Goal: Transaction & Acquisition: Purchase product/service

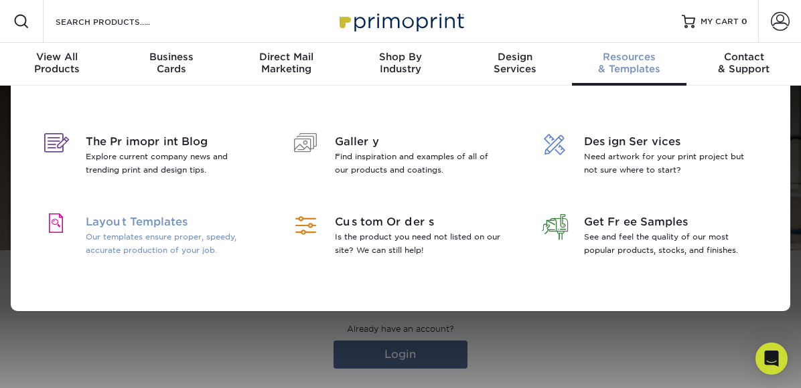
click at [181, 229] on span "Layout Templates" at bounding box center [169, 222] width 167 height 16
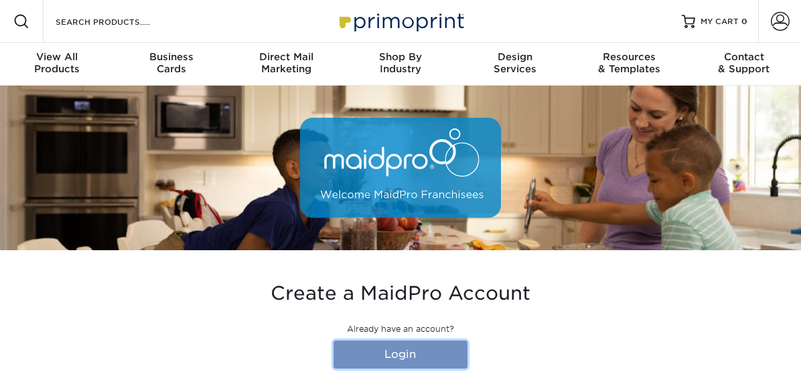
click at [398, 350] on link "Login" at bounding box center [400, 355] width 134 height 28
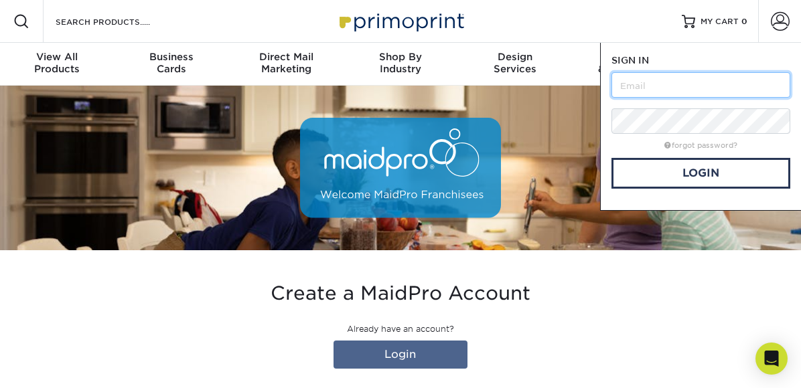
click at [658, 76] on input "text" at bounding box center [700, 84] width 179 height 25
click at [687, 86] on input "text" at bounding box center [700, 84] width 179 height 25
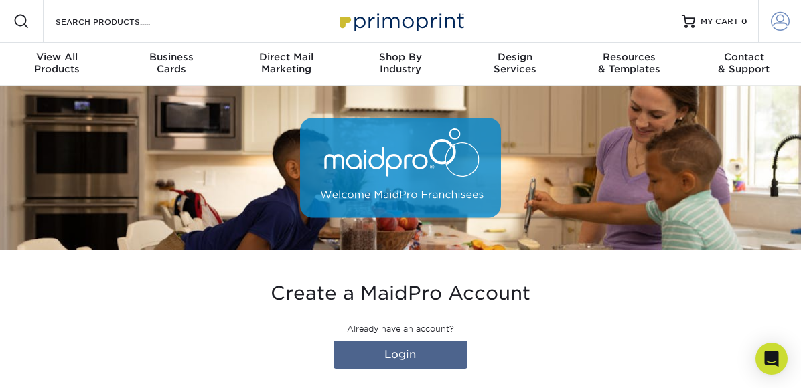
click at [780, 21] on span at bounding box center [779, 21] width 19 height 19
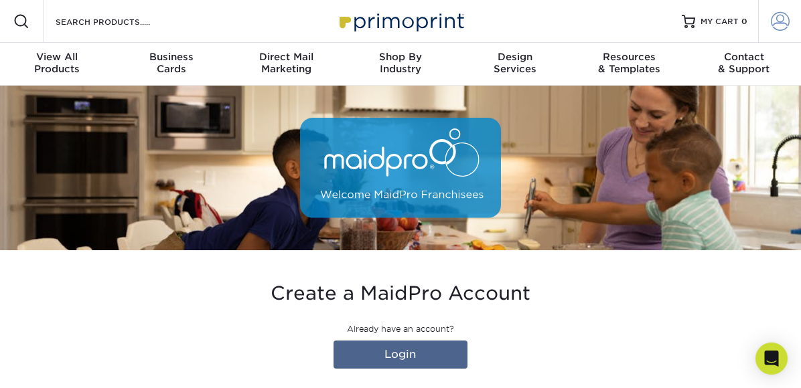
click at [774, 25] on span at bounding box center [779, 21] width 19 height 19
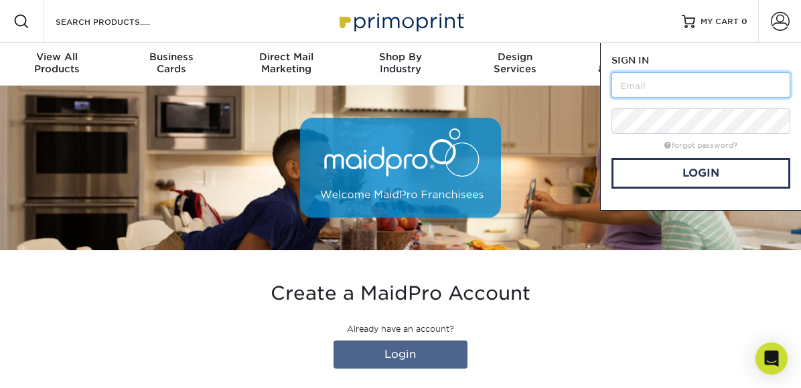
click at [731, 86] on input "text" at bounding box center [700, 84] width 179 height 25
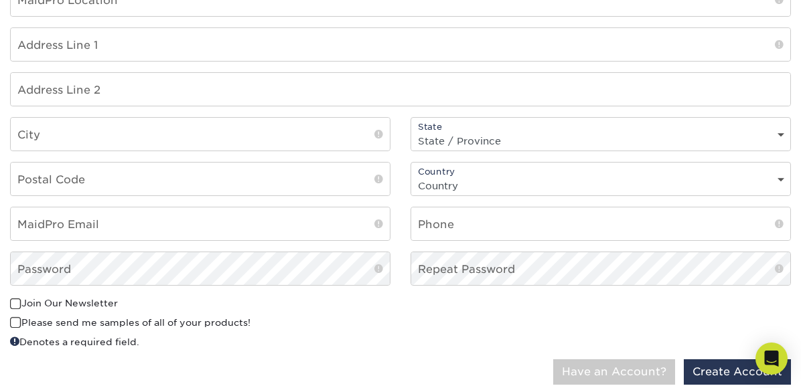
scroll to position [268, 0]
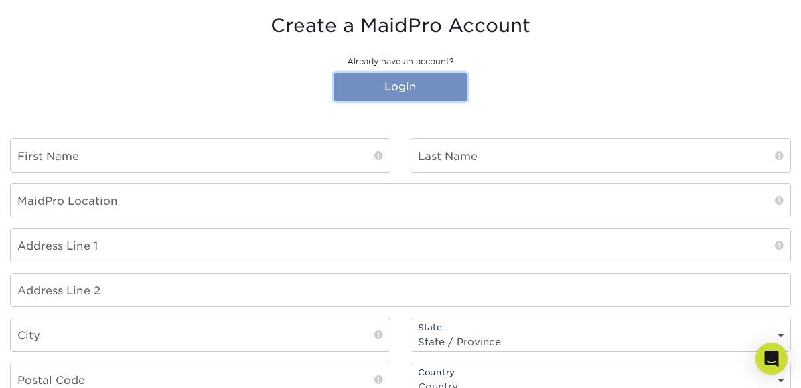
click at [393, 84] on link "Login" at bounding box center [400, 87] width 134 height 28
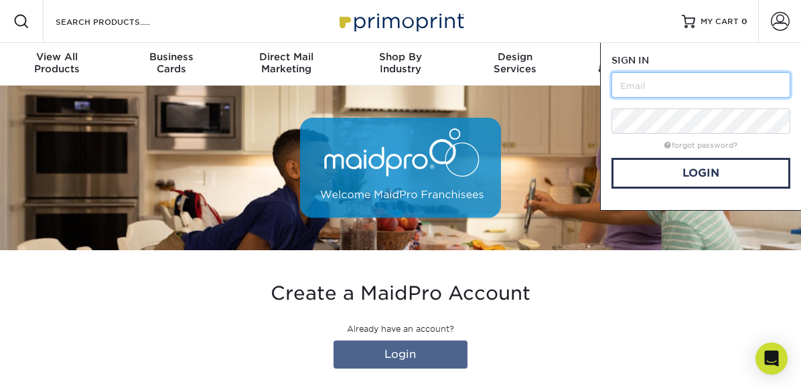
click at [620, 86] on input "text" at bounding box center [700, 84] width 179 height 25
click at [708, 92] on input "text" at bounding box center [700, 84] width 179 height 25
click at [707, 86] on input "text" at bounding box center [700, 84] width 179 height 25
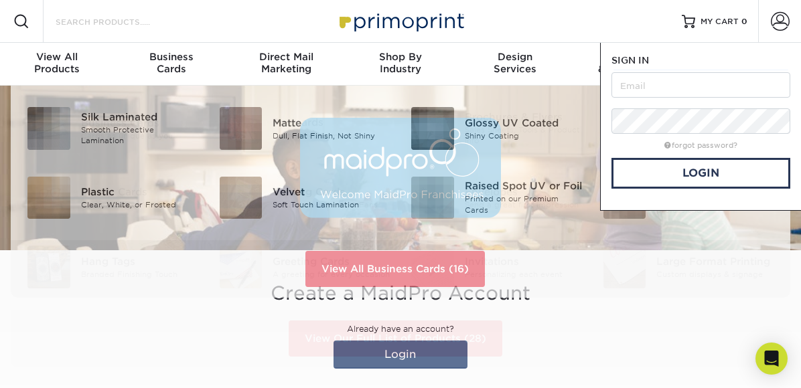
click at [140, 22] on input "Search Products" at bounding box center [119, 21] width 131 height 16
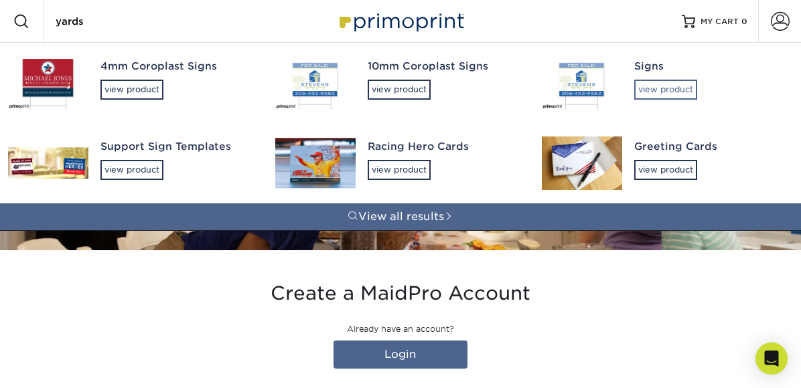
type input "yards"
click at [667, 89] on div "view product" at bounding box center [665, 90] width 63 height 20
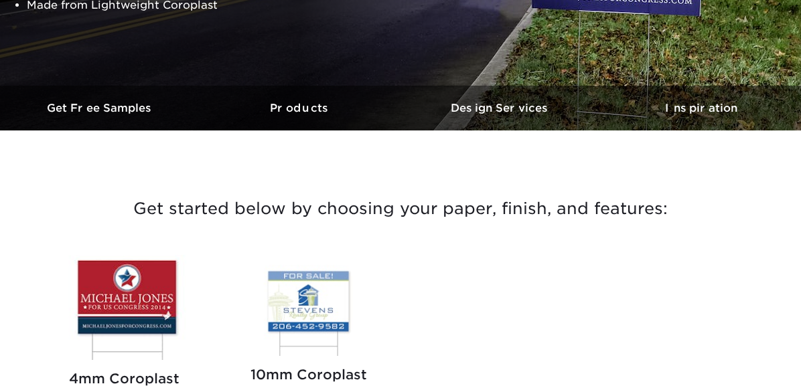
scroll to position [469, 0]
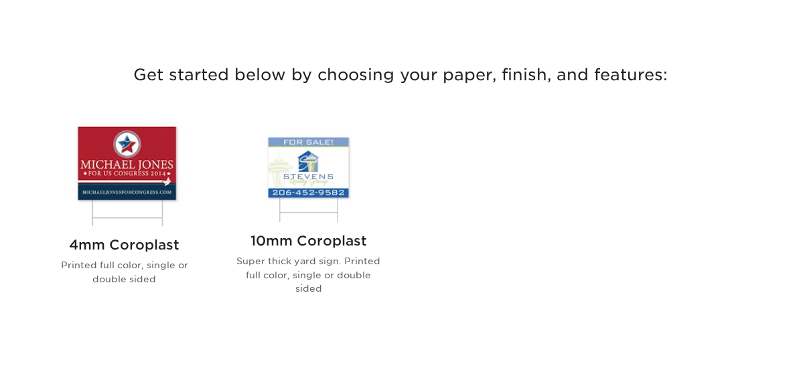
click at [347, 171] on img at bounding box center [308, 171] width 152 height 101
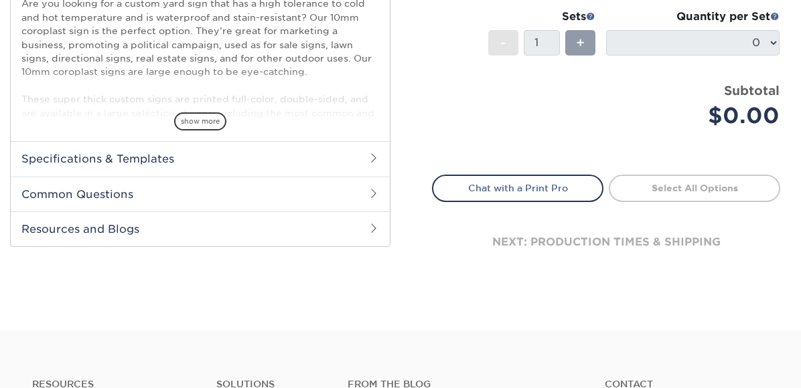
scroll to position [469, 0]
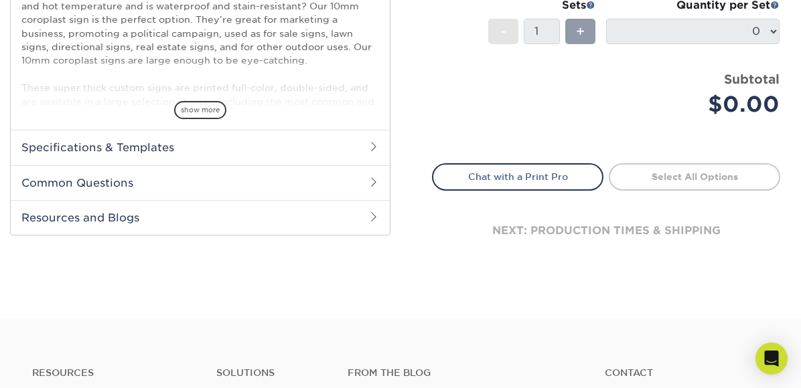
click at [126, 139] on h2 "Specifications & Templates" at bounding box center [200, 147] width 379 height 35
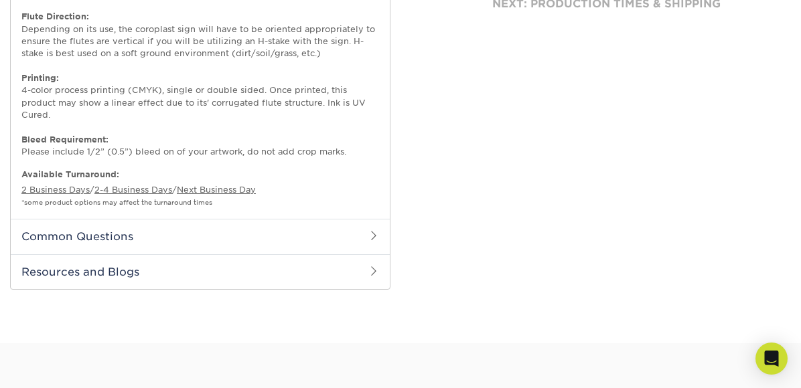
scroll to position [803, 0]
